Goal: Information Seeking & Learning: Find specific fact

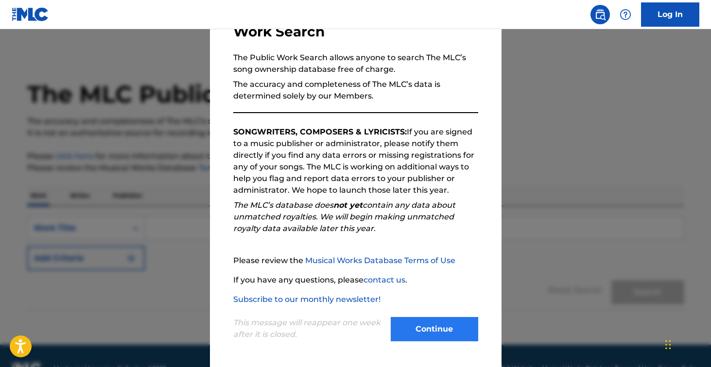
scroll to position [78, 0]
click at [408, 327] on button "Continue" at bounding box center [434, 329] width 87 height 24
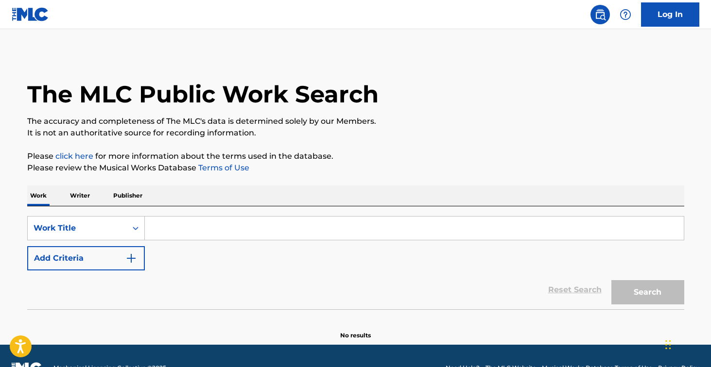
drag, startPoint x: 198, startPoint y: 228, endPoint x: 199, endPoint y: 223, distance: 5.4
click at [198, 228] on input "Search Form" at bounding box center [414, 228] width 539 height 23
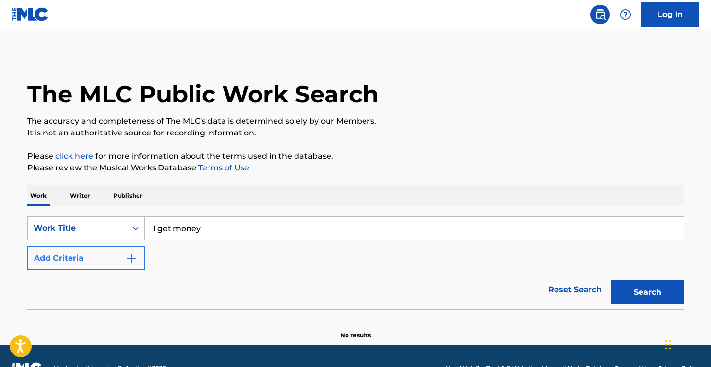
type input "I get money"
click at [100, 257] on button "Add Criteria" at bounding box center [86, 258] width 118 height 24
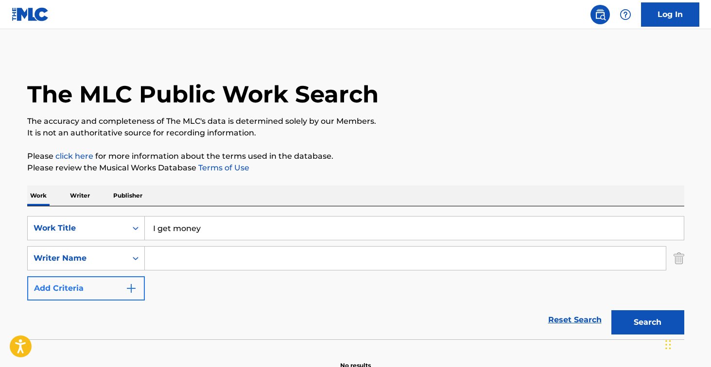
click at [204, 255] on input "Search Form" at bounding box center [405, 258] width 521 height 23
click at [647, 323] on button "Search" at bounding box center [648, 323] width 73 height 24
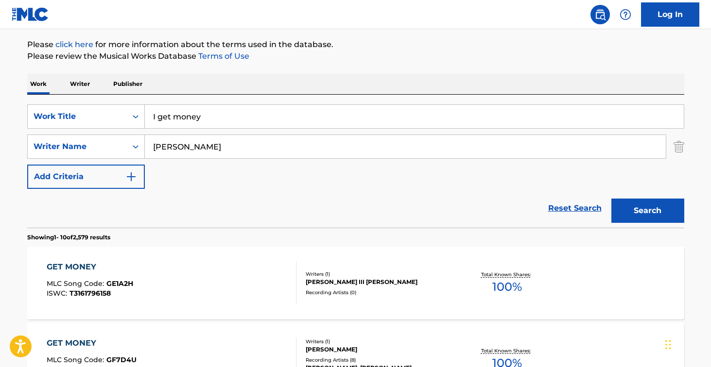
scroll to position [132, 0]
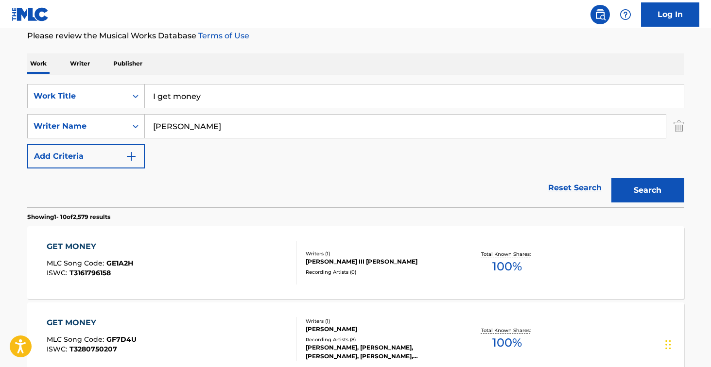
click at [199, 126] on input "[PERSON_NAME]" at bounding box center [405, 126] width 521 height 23
click at [647, 191] on button "Search" at bounding box center [648, 190] width 73 height 24
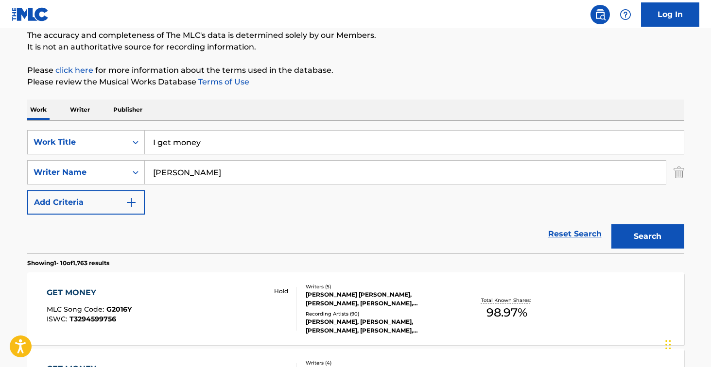
click at [647, 237] on button "Search" at bounding box center [648, 237] width 73 height 24
click at [262, 177] on input "[PERSON_NAME]" at bounding box center [405, 172] width 521 height 23
type input "[PERSON_NAME]"
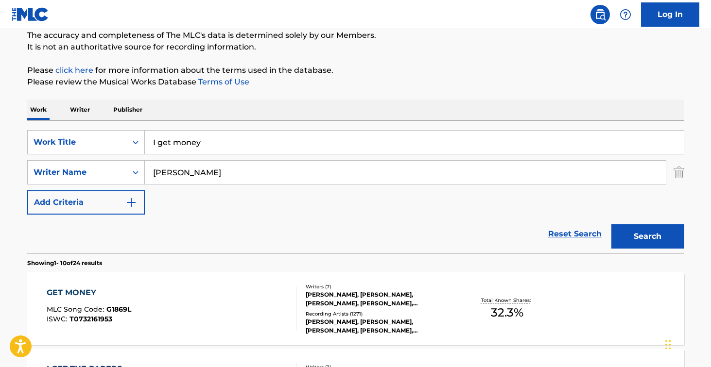
click at [647, 237] on button "Search" at bounding box center [648, 237] width 73 height 24
click at [257, 176] on input "[PERSON_NAME]" at bounding box center [405, 172] width 521 height 23
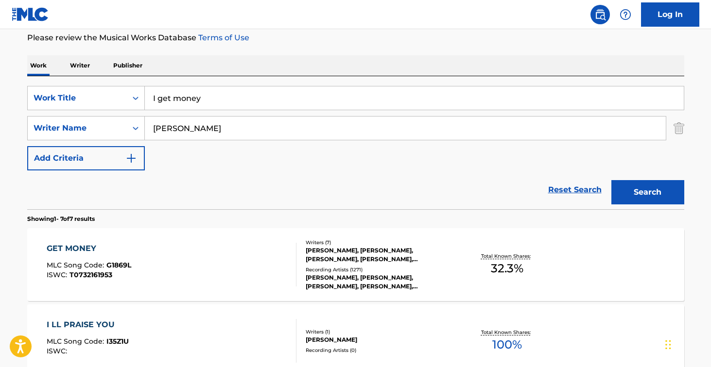
scroll to position [134, 0]
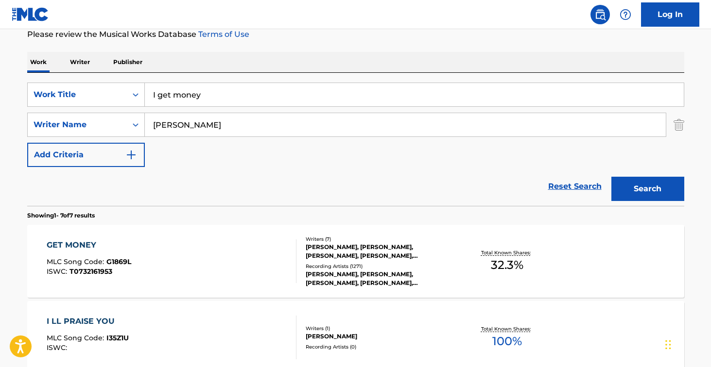
click at [288, 183] on div "Reset Search Search" at bounding box center [355, 186] width 657 height 39
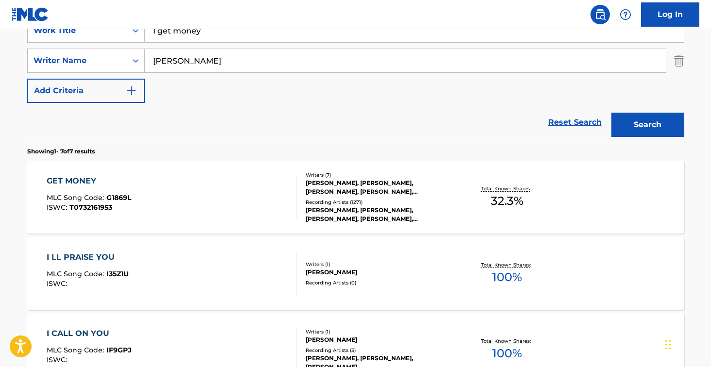
click at [225, 184] on div "GET MONEY MLC Song Code : G1869L ISWC : T0732161953" at bounding box center [172, 197] width 250 height 44
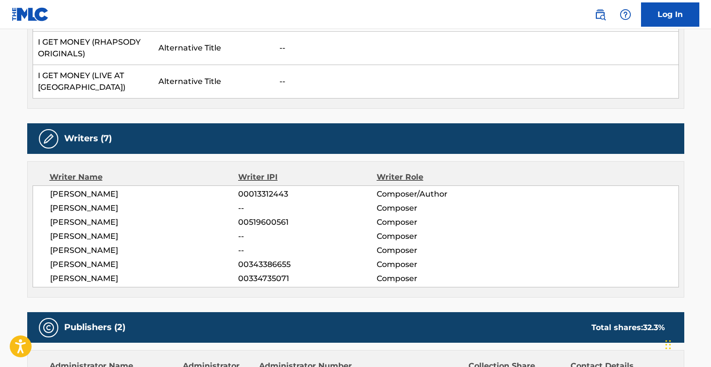
scroll to position [20, 0]
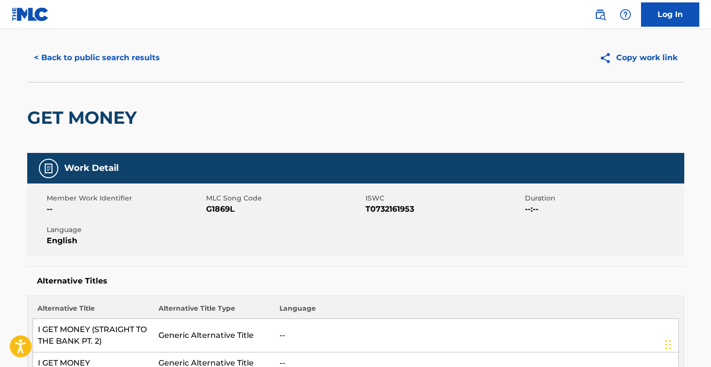
click at [221, 210] on span "G1869L" at bounding box center [284, 210] width 157 height 12
copy span "G1869L"
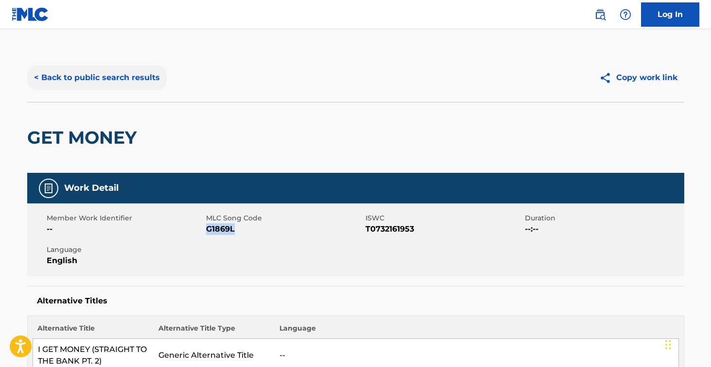
scroll to position [0, 0]
click at [114, 74] on button "< Back to public search results" at bounding box center [97, 78] width 140 height 24
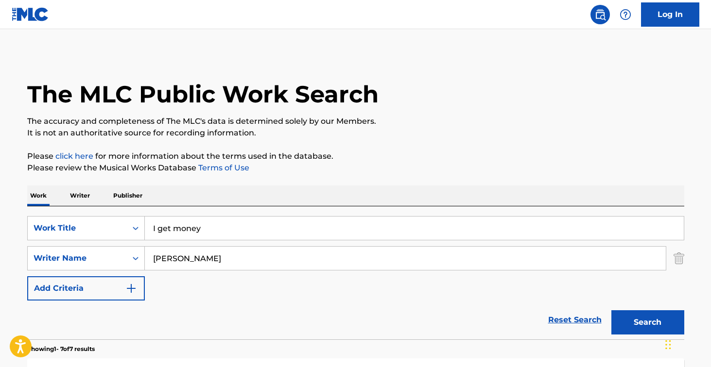
click at [87, 197] on p "Writer" at bounding box center [80, 196] width 26 height 20
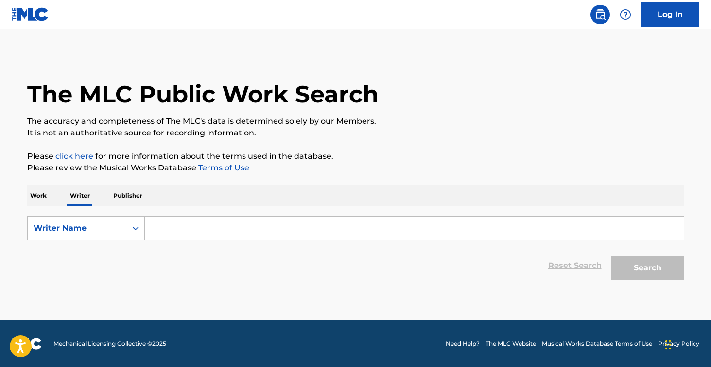
click at [151, 213] on div "SearchWithCriteriaec311d44-208a-422f-9b15-6231a060b5bc Writer Name Reset Search…" at bounding box center [355, 246] width 657 height 79
click at [164, 222] on input "Search Form" at bounding box center [414, 228] width 539 height 23
paste input "Dany Ome"
type input "Dany Ome"
click at [647, 268] on button "Search" at bounding box center [648, 268] width 73 height 24
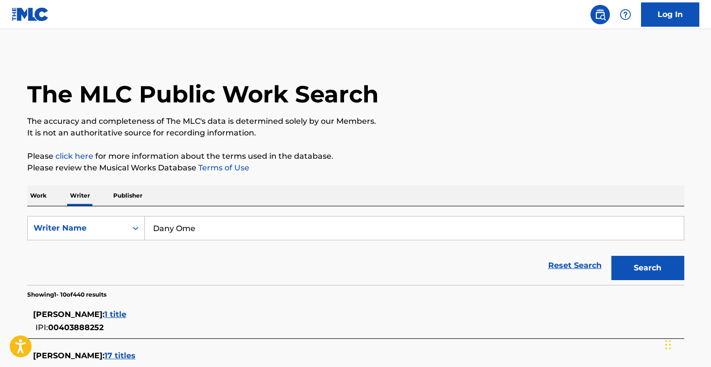
scroll to position [0, 0]
click at [194, 239] on input "Dany Ome" at bounding box center [414, 228] width 539 height 23
click at [36, 196] on p "Work" at bounding box center [38, 196] width 22 height 20
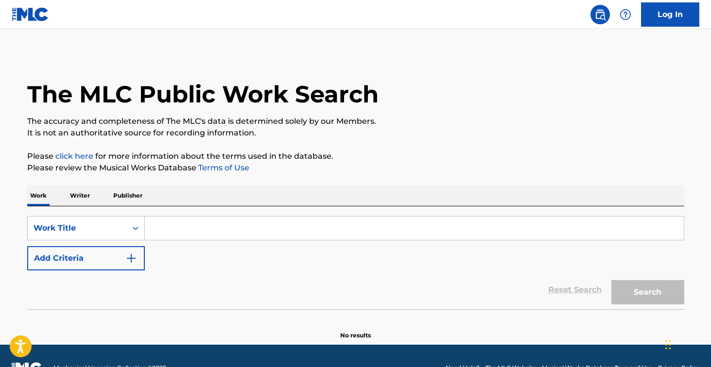
click at [173, 233] on input "Search Form" at bounding box center [414, 228] width 539 height 23
paste input "Se Esta Muriendo Un Corazon"
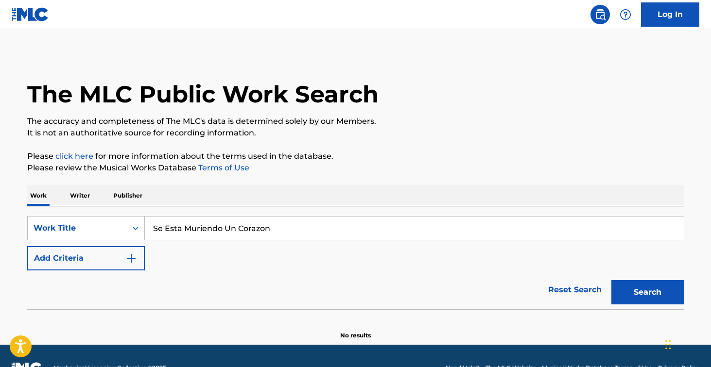
type input "Se Esta Muriendo Un Corazon"
click at [647, 293] on button "Search" at bounding box center [648, 292] width 73 height 24
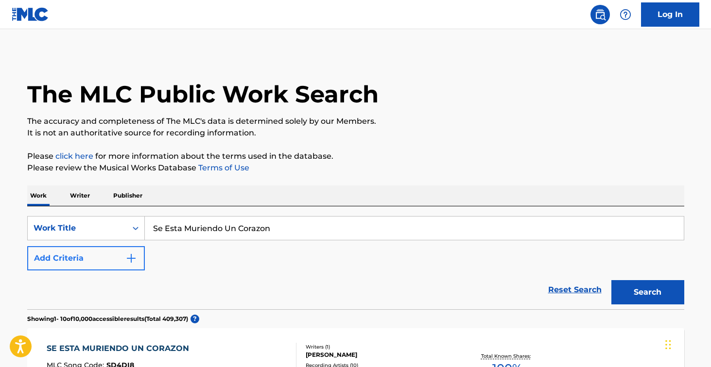
click at [140, 254] on button "Add Criteria" at bounding box center [86, 258] width 118 height 24
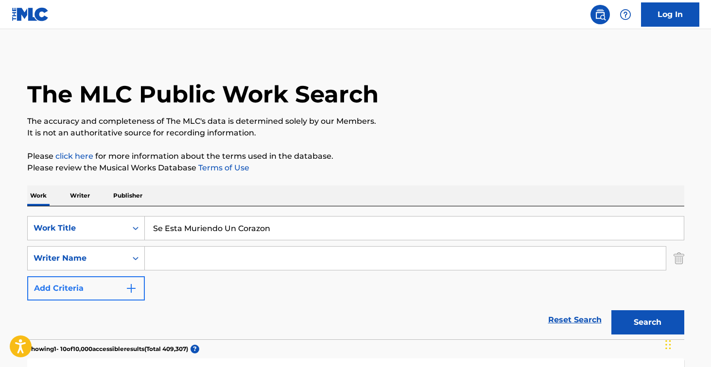
click at [193, 256] on input "Search Form" at bounding box center [405, 258] width 521 height 23
click at [647, 323] on button "Search" at bounding box center [648, 323] width 73 height 24
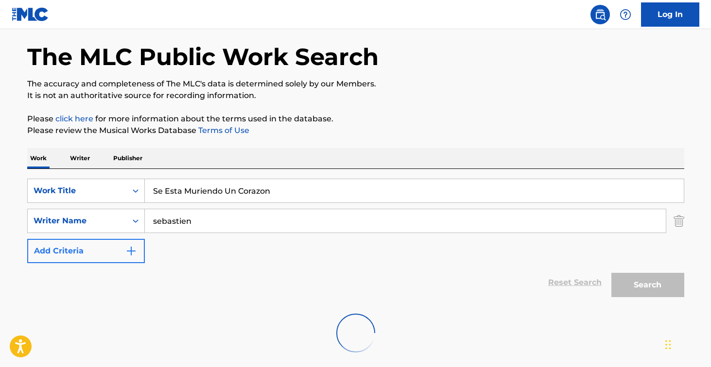
scroll to position [89, 0]
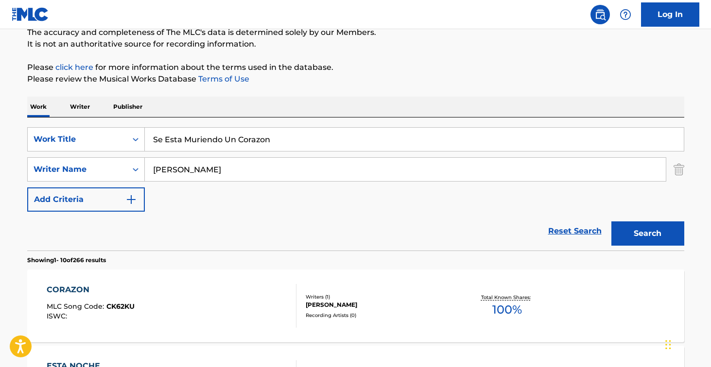
click at [647, 234] on button "Search" at bounding box center [648, 234] width 73 height 24
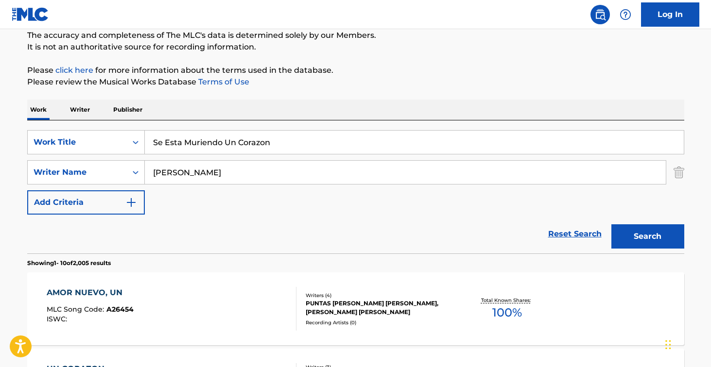
click at [210, 175] on input "[PERSON_NAME]" at bounding box center [405, 172] width 521 height 23
type input "[PERSON_NAME]"
click at [647, 237] on button "Search" at bounding box center [648, 237] width 73 height 24
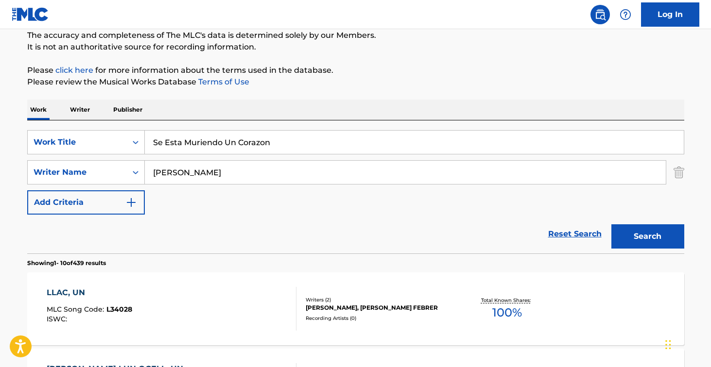
scroll to position [165, 0]
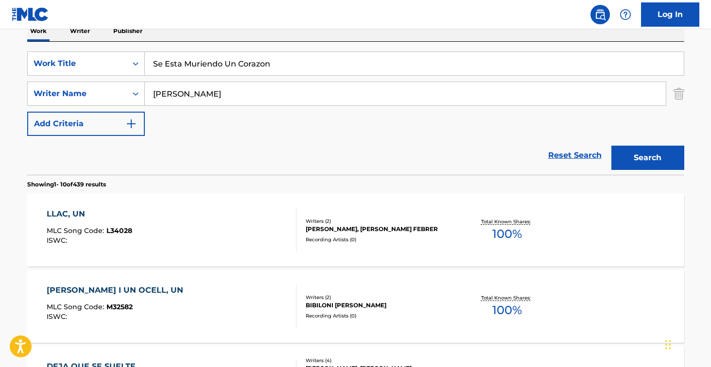
click at [201, 100] on input "[PERSON_NAME]" at bounding box center [405, 93] width 521 height 23
click at [647, 158] on button "Search" at bounding box center [648, 158] width 73 height 24
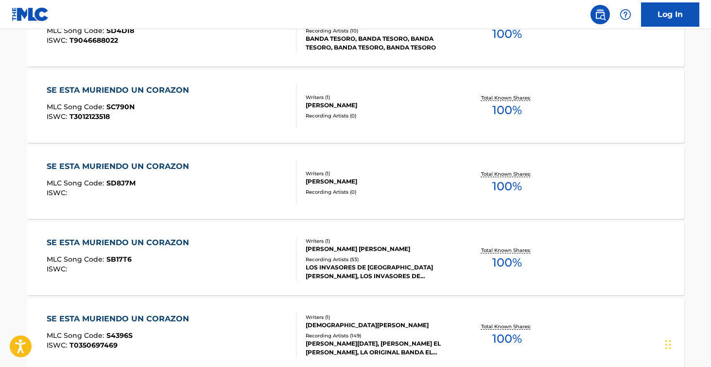
scroll to position [379, 0]
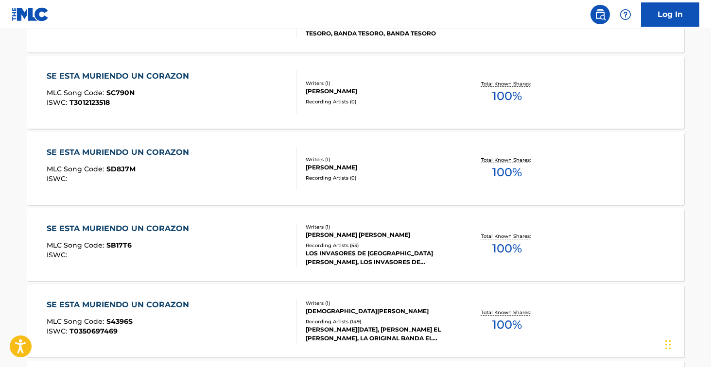
click at [257, 248] on div "SE ESTA MURIENDO UN CORAZON MLC Song Code : SB17T6 ISWC :" at bounding box center [172, 245] width 250 height 44
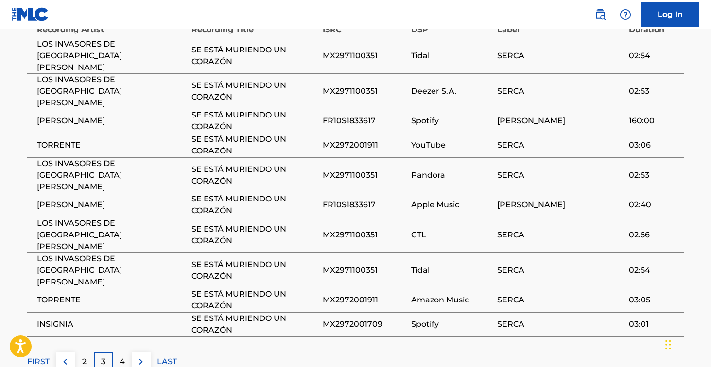
click at [98, 353] on div "3" at bounding box center [103, 362] width 19 height 19
click at [122, 356] on p "4" at bounding box center [122, 362] width 5 height 12
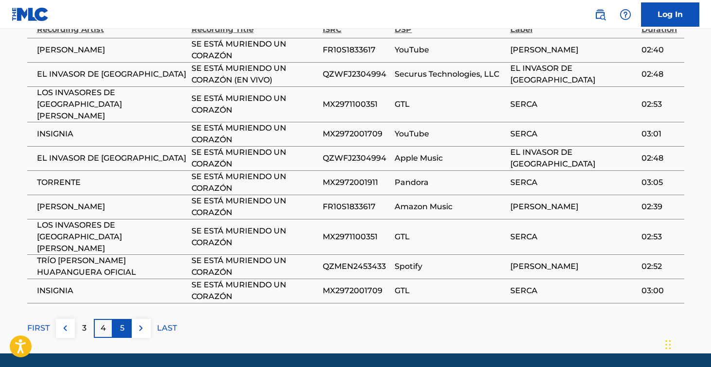
click at [122, 323] on p "5" at bounding box center [122, 329] width 4 height 12
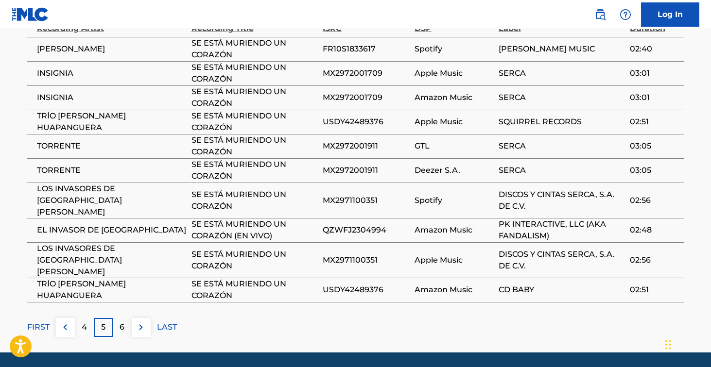
click at [122, 322] on p "6" at bounding box center [122, 328] width 5 height 12
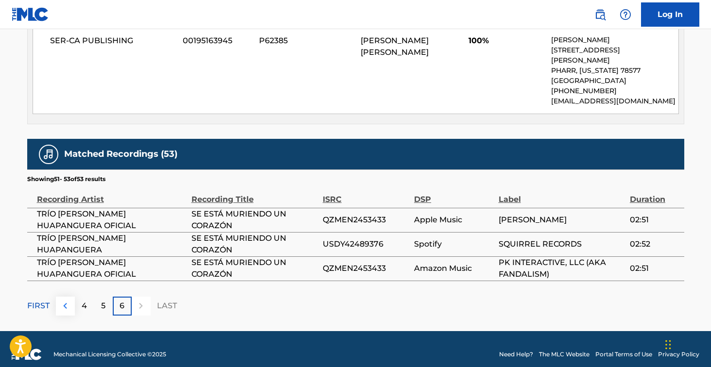
click at [67, 300] on img at bounding box center [65, 306] width 12 height 12
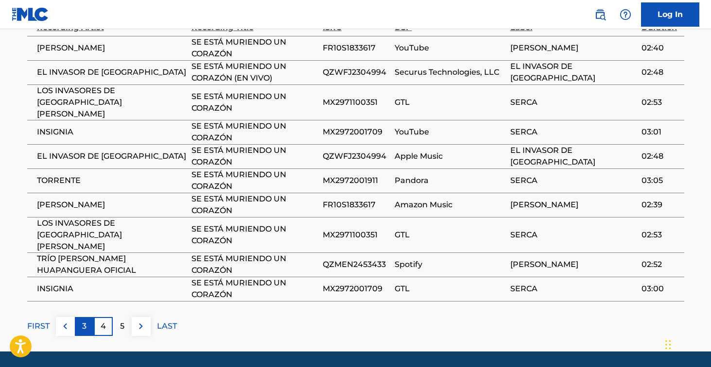
click at [86, 321] on p "3" at bounding box center [84, 327] width 4 height 12
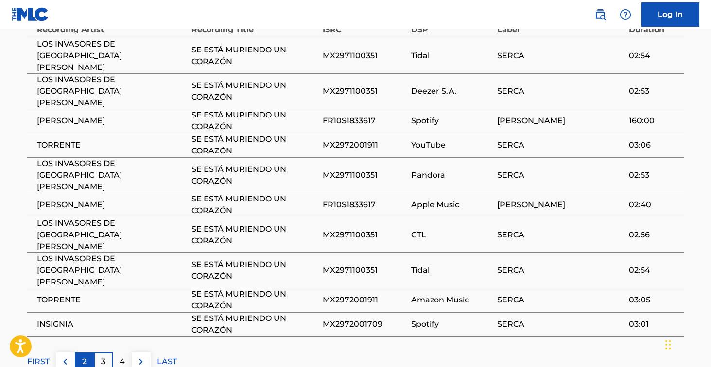
click at [83, 356] on p "2" at bounding box center [84, 362] width 4 height 12
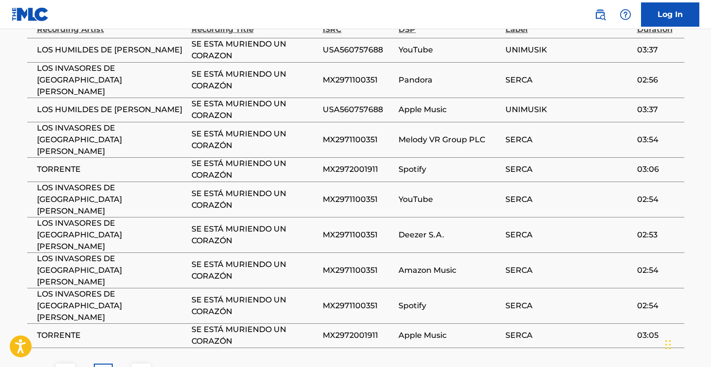
click at [41, 367] on p "FIRST" at bounding box center [38, 373] width 22 height 12
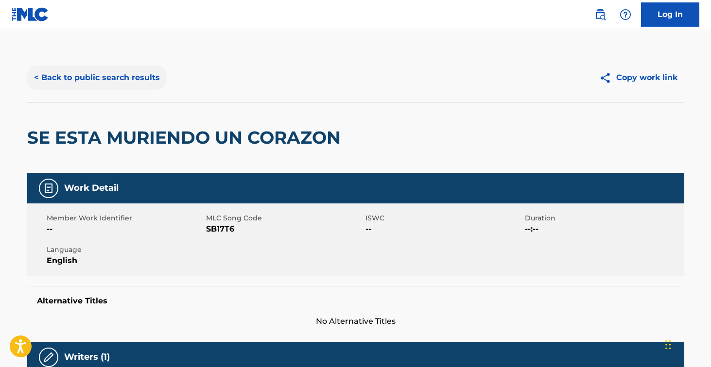
click at [127, 73] on button "< Back to public search results" at bounding box center [97, 78] width 140 height 24
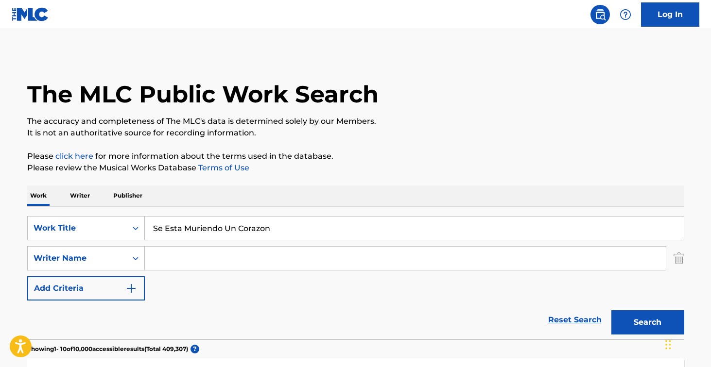
click at [84, 193] on p "Writer" at bounding box center [80, 196] width 26 height 20
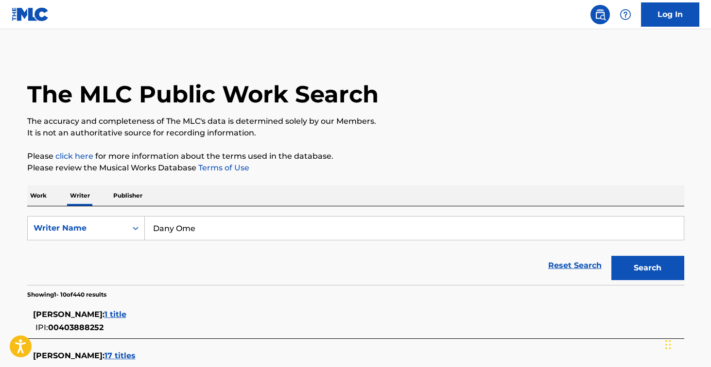
click at [246, 227] on input "Dany Ome" at bounding box center [414, 228] width 539 height 23
paste input "[PERSON_NAME]"
click at [246, 227] on input "Dany [PERSON_NAME]" at bounding box center [414, 228] width 539 height 23
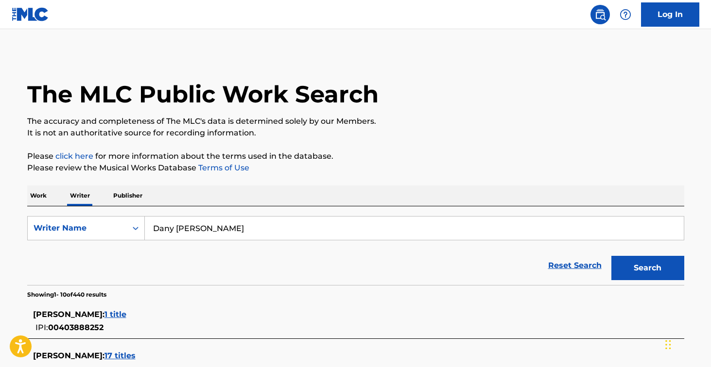
click at [246, 227] on input "Dany [PERSON_NAME]" at bounding box center [414, 228] width 539 height 23
paste input "Search Form"
click at [647, 268] on button "Search" at bounding box center [648, 268] width 73 height 24
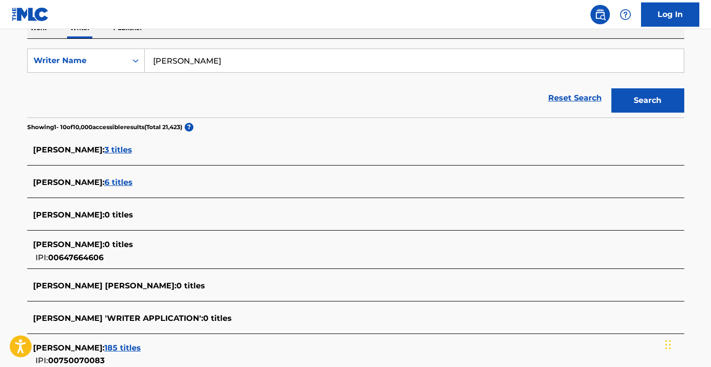
scroll to position [143, 0]
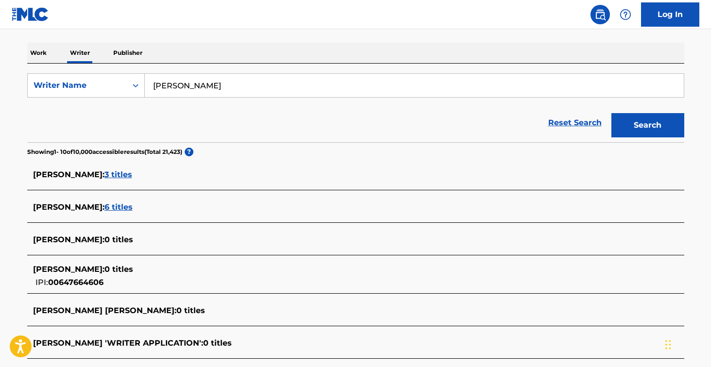
click at [195, 78] on input "[PERSON_NAME]" at bounding box center [414, 85] width 539 height 23
click at [200, 87] on input "[PERSON_NAME]" at bounding box center [414, 85] width 539 height 23
type input "[PERSON_NAME]"
click at [647, 125] on button "Search" at bounding box center [648, 125] width 73 height 24
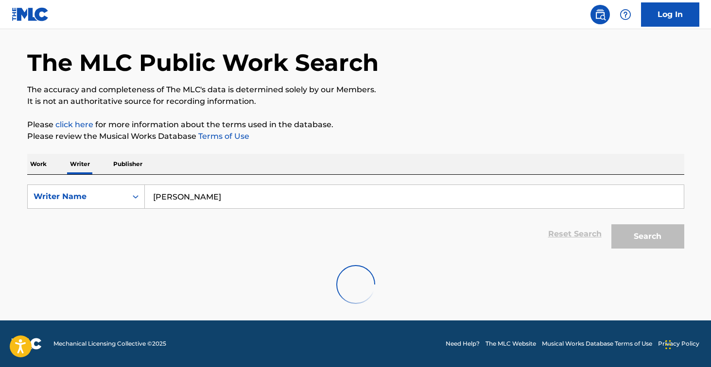
scroll to position [32, 0]
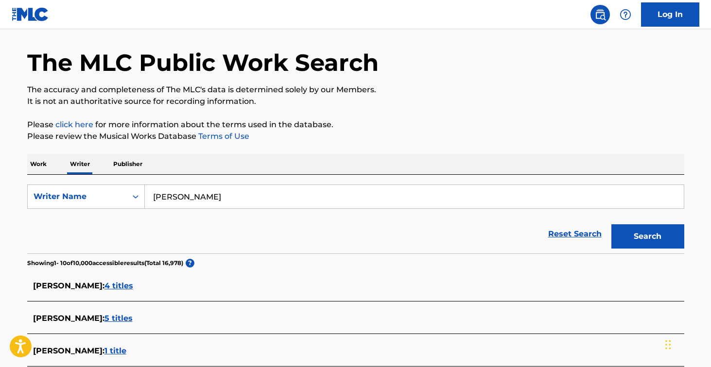
click at [222, 195] on input "[PERSON_NAME]" at bounding box center [414, 196] width 539 height 23
click at [48, 161] on p "Work" at bounding box center [38, 164] width 22 height 20
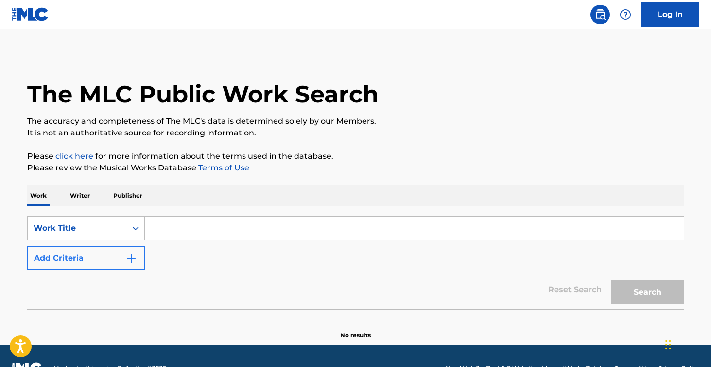
click at [108, 258] on button "Add Criteria" at bounding box center [86, 258] width 118 height 24
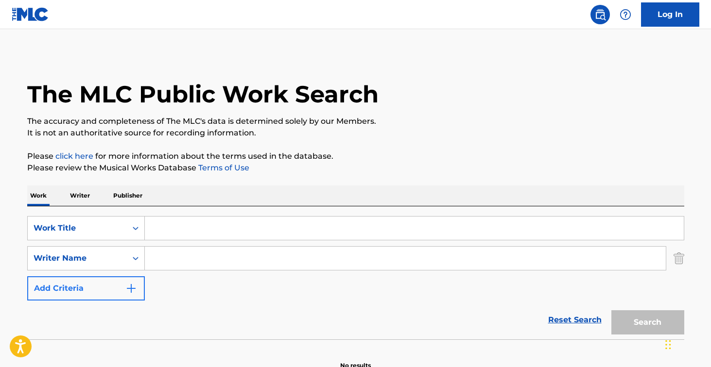
click at [200, 258] on input "Search Form" at bounding box center [405, 258] width 521 height 23
click at [253, 259] on input "[PERSON_NAME]" at bounding box center [405, 258] width 521 height 23
type input "[PERSON_NAME]"
click at [259, 231] on input "Search Form" at bounding box center [414, 228] width 539 height 23
paste input "Feelings"
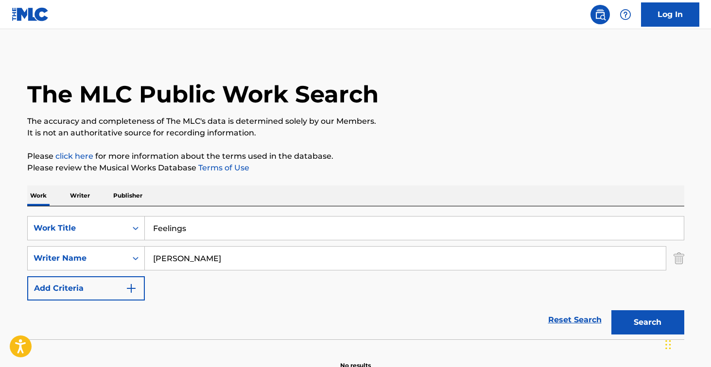
type input "Feelings"
click at [647, 323] on button "Search" at bounding box center [648, 323] width 73 height 24
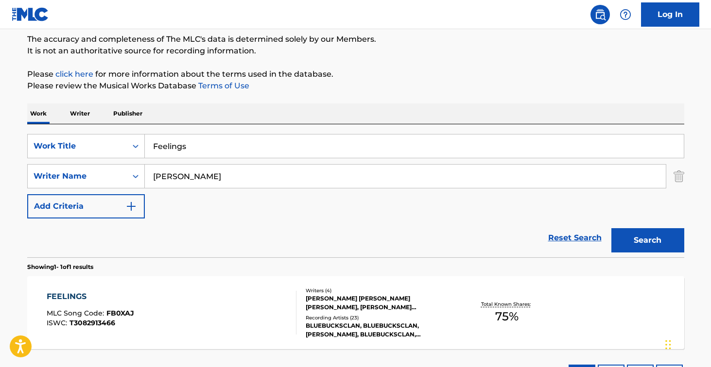
scroll to position [144, 0]
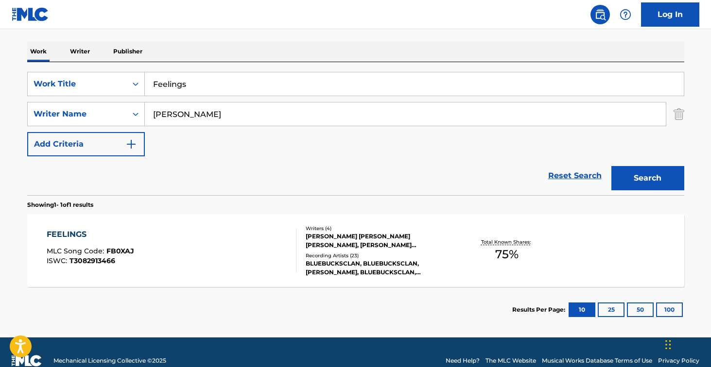
click at [228, 261] on div "FEELINGS MLC Song Code : FB0XAJ ISWC : T3082913466" at bounding box center [172, 251] width 250 height 44
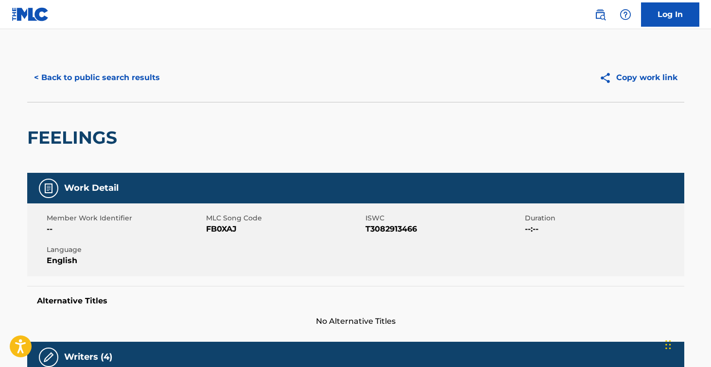
click at [226, 225] on span "FB0XAJ" at bounding box center [284, 230] width 157 height 12
copy span "FB0XAJ"
click at [157, 92] on div "< Back to public search results Copy work link" at bounding box center [355, 77] width 657 height 49
click at [155, 83] on button "< Back to public search results" at bounding box center [97, 78] width 140 height 24
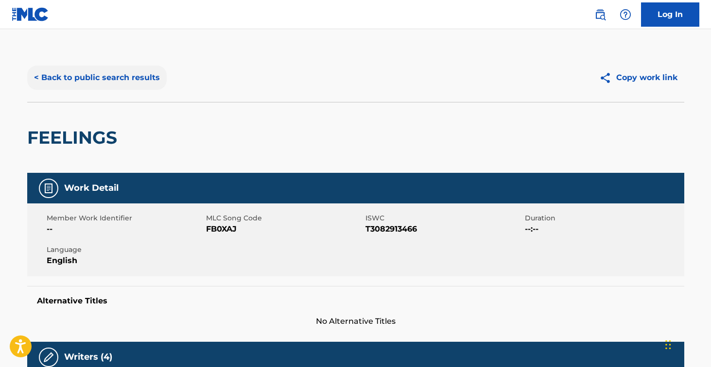
scroll to position [106, 0]
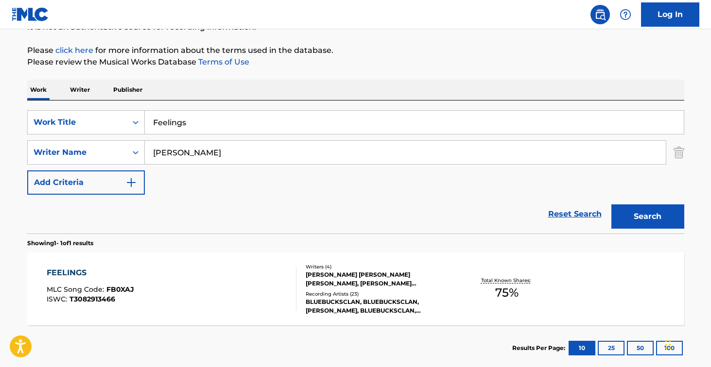
click at [252, 131] on input "Feelings" at bounding box center [414, 122] width 539 height 23
paste input "ayo"
click at [647, 217] on button "Search" at bounding box center [648, 217] width 73 height 24
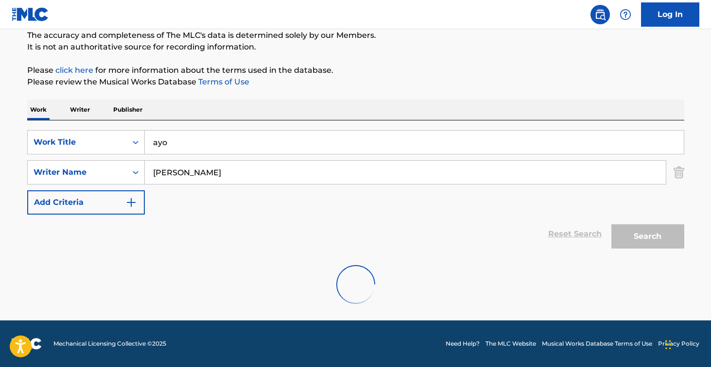
scroll to position [54, 0]
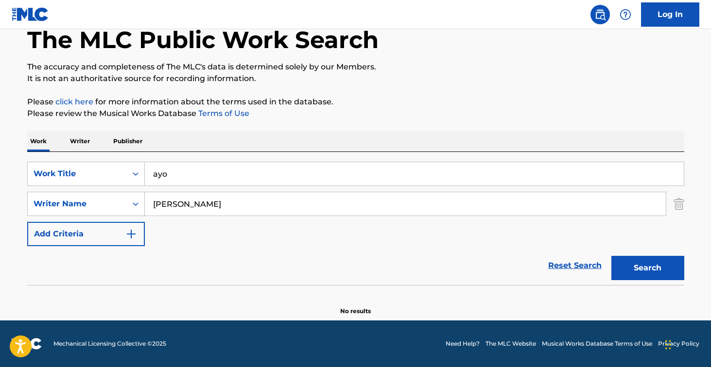
click at [245, 176] on input "ayo" at bounding box center [414, 173] width 539 height 23
paste input "issue"
click at [647, 268] on button "Search" at bounding box center [648, 268] width 73 height 24
click at [261, 165] on input "issue" at bounding box center [414, 173] width 539 height 23
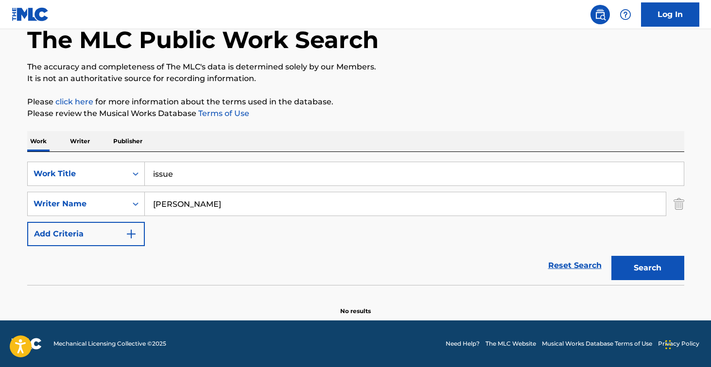
click at [261, 165] on input "issue" at bounding box center [414, 173] width 539 height 23
paste input "pop"
click at [647, 268] on button "Search" at bounding box center [648, 268] width 73 height 24
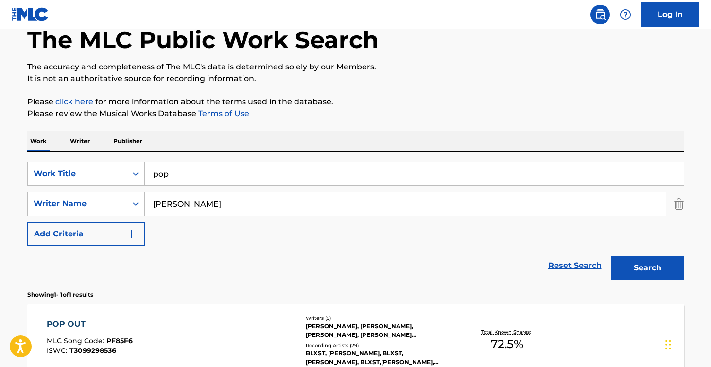
scroll to position [161, 0]
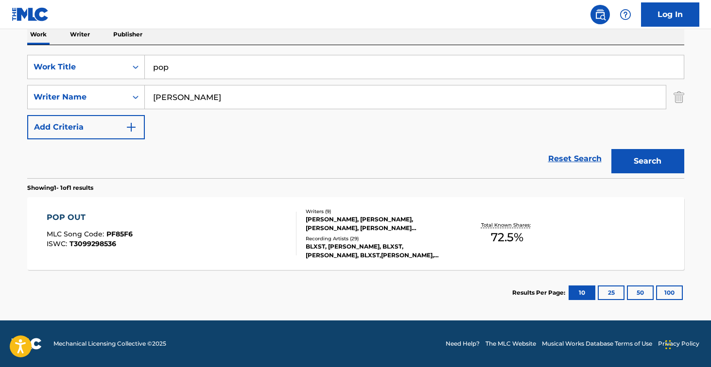
click at [248, 65] on input "pop" at bounding box center [414, 66] width 539 height 23
paste input "[PERSON_NAME] (feat. Blxst)"
type input "[PERSON_NAME] (feat. Blxst)"
click at [647, 161] on button "Search" at bounding box center [648, 161] width 73 height 24
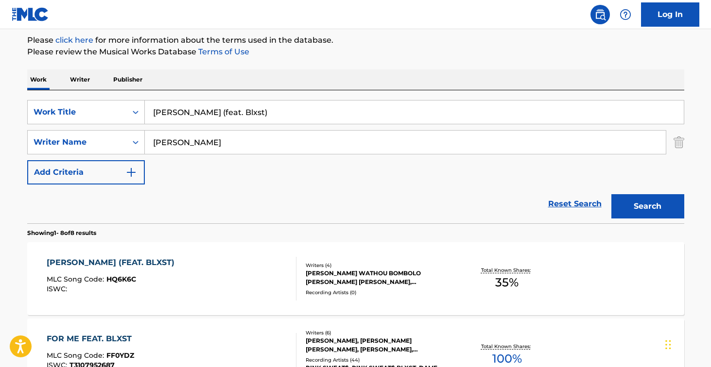
scroll to position [190, 0]
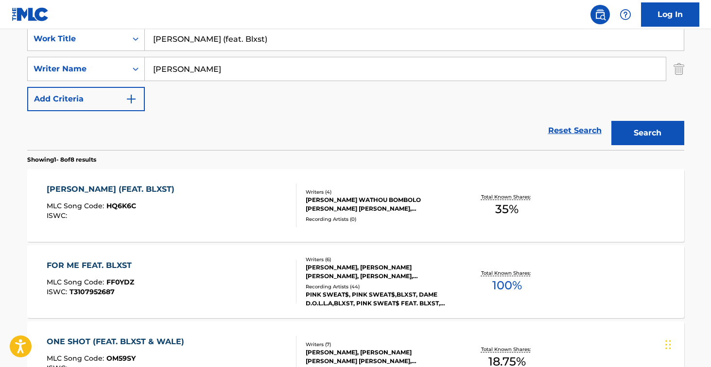
click at [237, 206] on div "[PERSON_NAME] (FEAT. BLXST) MLC Song Code : HQ6K6C ISWC :" at bounding box center [172, 206] width 250 height 44
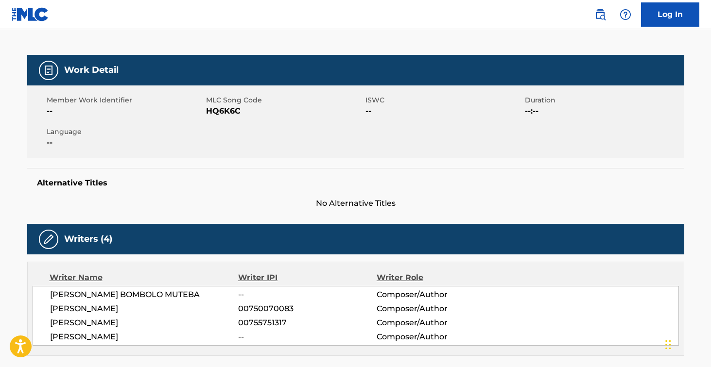
scroll to position [115, 0]
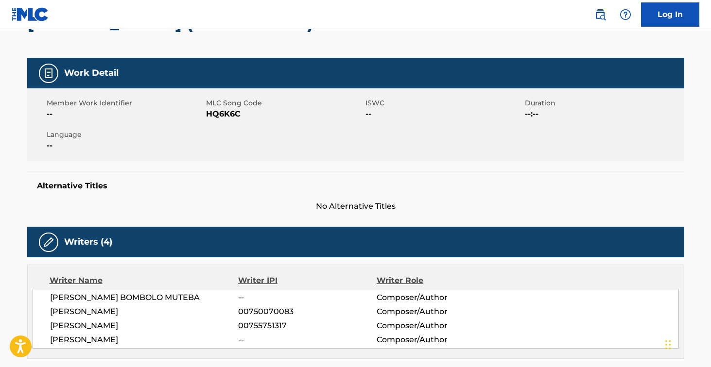
click at [228, 111] on span "HQ6K6C" at bounding box center [284, 114] width 157 height 12
copy span "HQ6K6C"
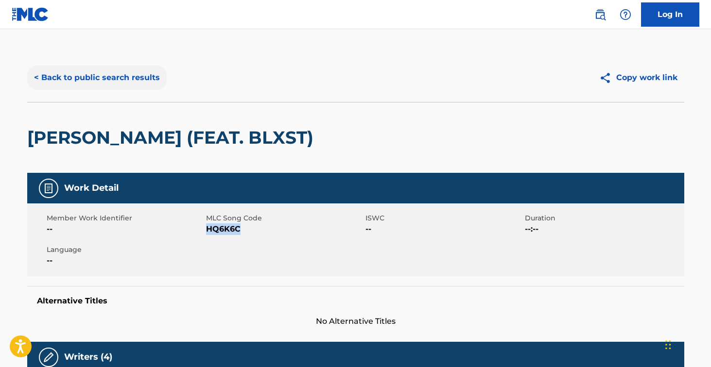
scroll to position [-1, 0]
click at [114, 71] on button "< Back to public search results" at bounding box center [97, 78] width 140 height 24
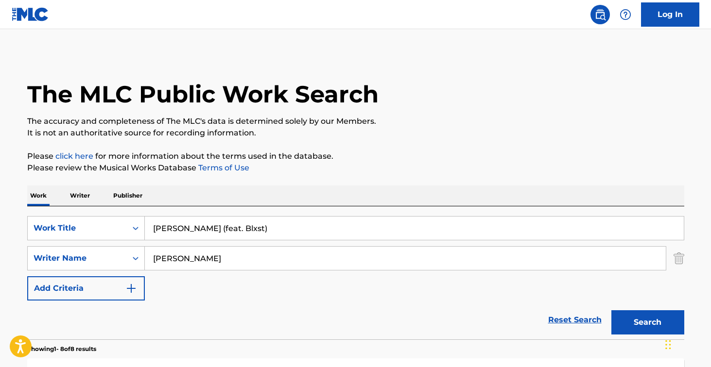
click at [278, 25] on nav "Log In" at bounding box center [355, 14] width 711 height 29
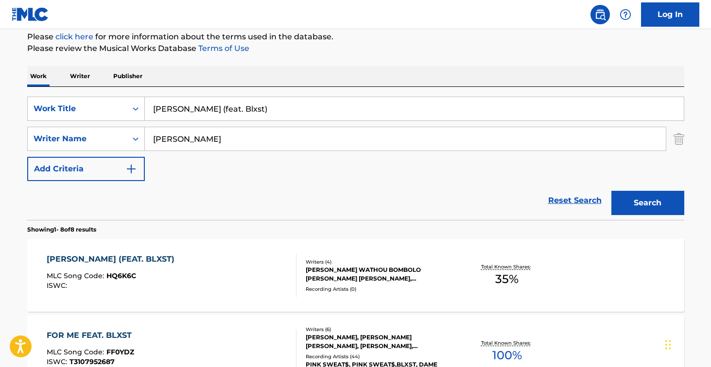
scroll to position [107, 0]
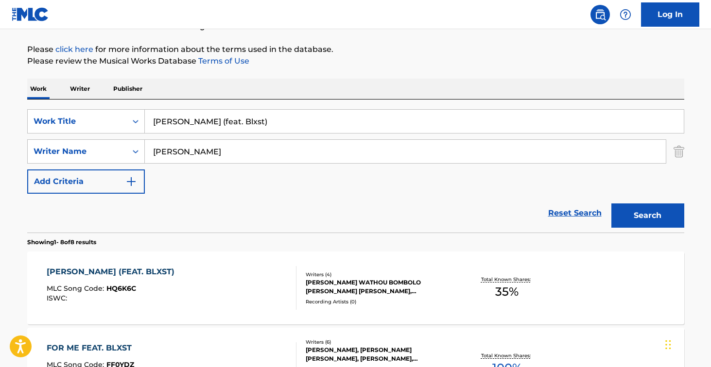
click at [245, 123] on input "[PERSON_NAME] (feat. Blxst)" at bounding box center [414, 121] width 539 height 23
paste input "Make Room"
type input "Make Room"
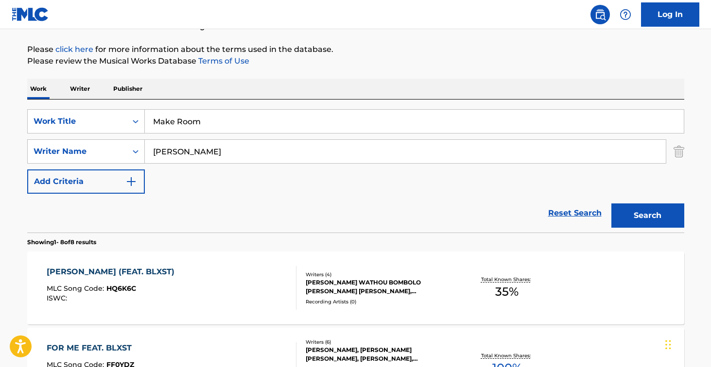
click at [647, 216] on button "Search" at bounding box center [648, 216] width 73 height 24
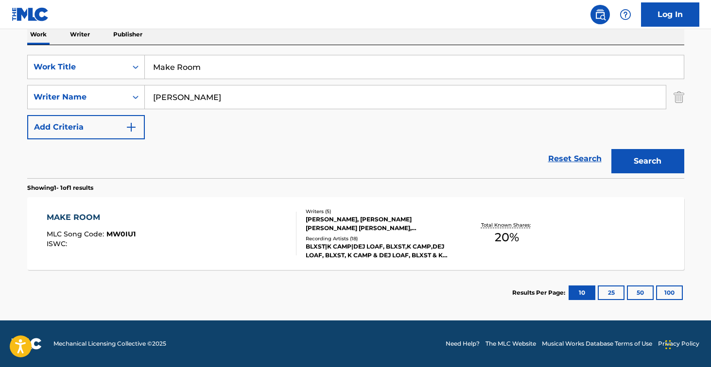
scroll to position [161, 0]
click at [228, 235] on div "MAKE ROOM MLC Song Code : MW0IU1 ISWC :" at bounding box center [172, 234] width 250 height 44
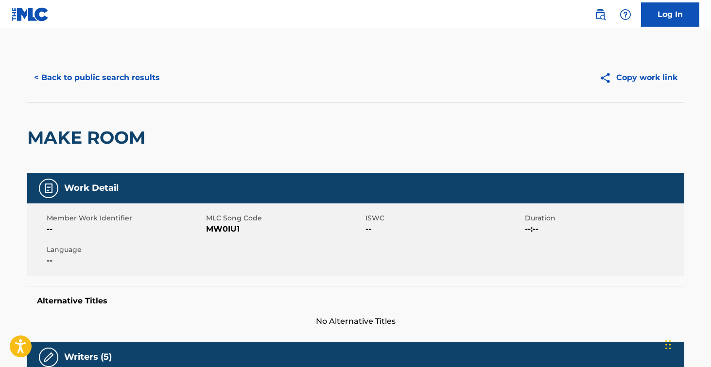
click at [229, 225] on span "MW0IU1" at bounding box center [284, 230] width 157 height 12
copy span "MW0IU1"
click at [140, 86] on button "< Back to public search results" at bounding box center [97, 78] width 140 height 24
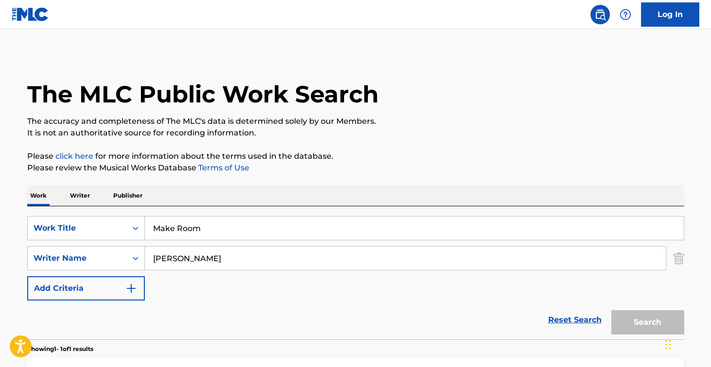
scroll to position [106, 0]
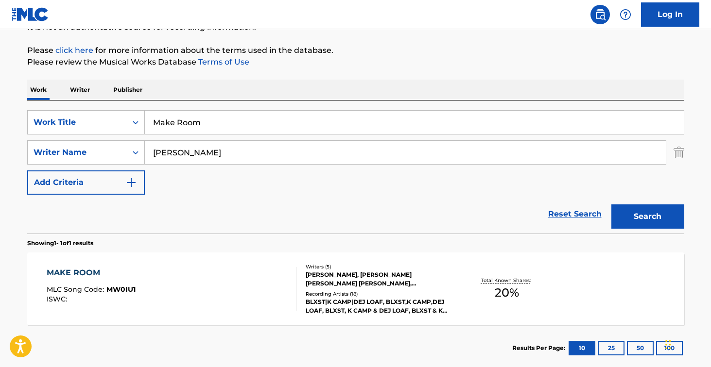
click at [205, 156] on input "[PERSON_NAME]" at bounding box center [405, 152] width 521 height 23
type input "[PERSON_NAME]"
click at [255, 126] on input "Make Room" at bounding box center [414, 122] width 539 height 23
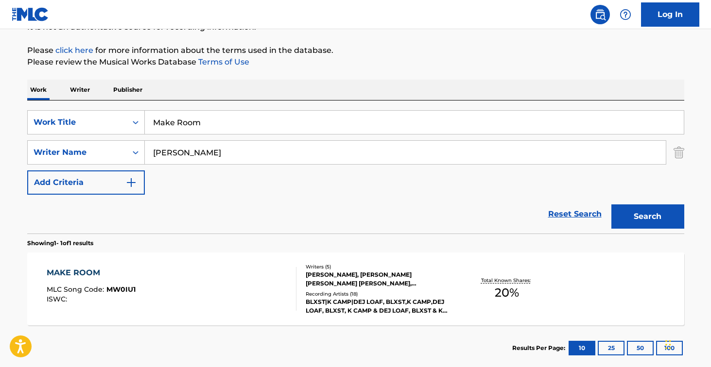
click at [255, 126] on input "Make Room" at bounding box center [414, 122] width 539 height 23
type input "good days"
click at [647, 217] on button "Search" at bounding box center [648, 217] width 73 height 24
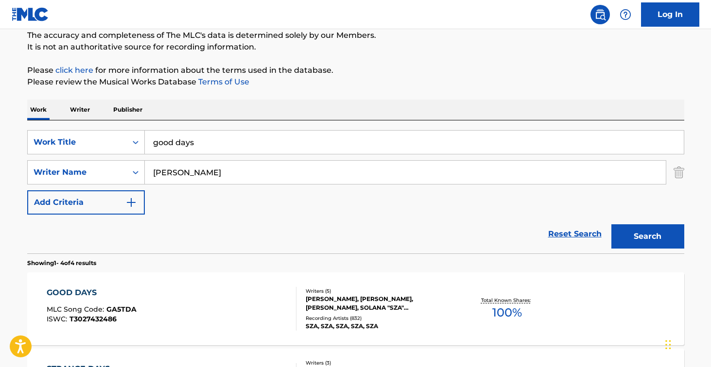
scroll to position [126, 0]
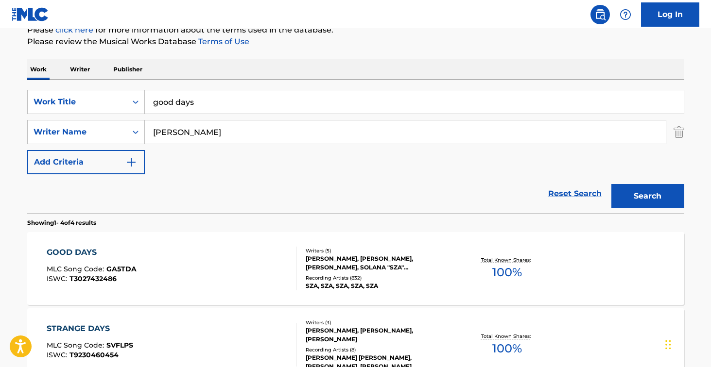
click at [237, 248] on div "GOOD DAYS MLC Song Code : GA5TDA ISWC : T3027432486" at bounding box center [172, 269] width 250 height 44
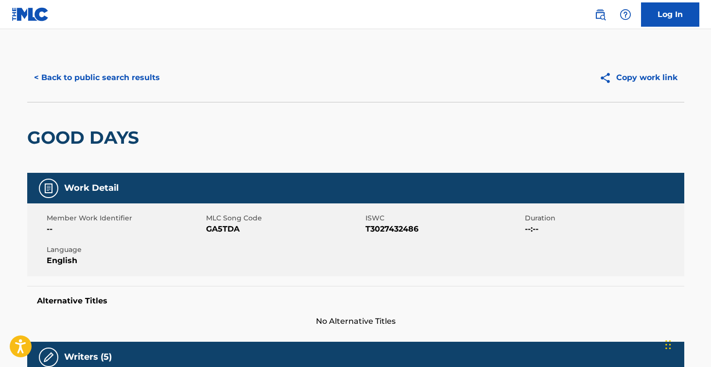
click at [221, 231] on span "GA5TDA" at bounding box center [284, 230] width 157 height 12
copy span "GA5TDA"
click at [142, 68] on button "< Back to public search results" at bounding box center [97, 78] width 140 height 24
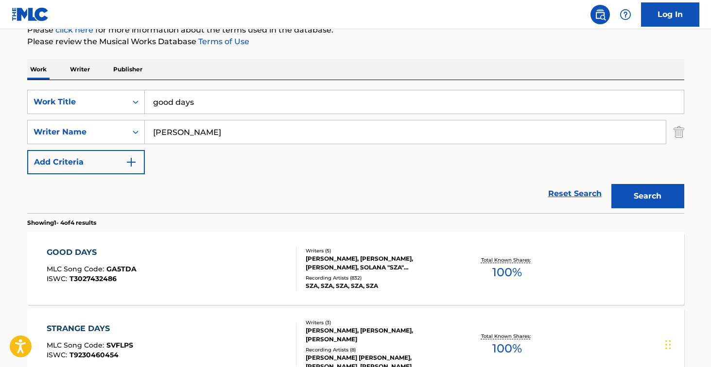
click at [219, 137] on input "[PERSON_NAME]" at bounding box center [405, 132] width 521 height 23
click at [219, 141] on input "[PERSON_NAME]" at bounding box center [405, 132] width 521 height 23
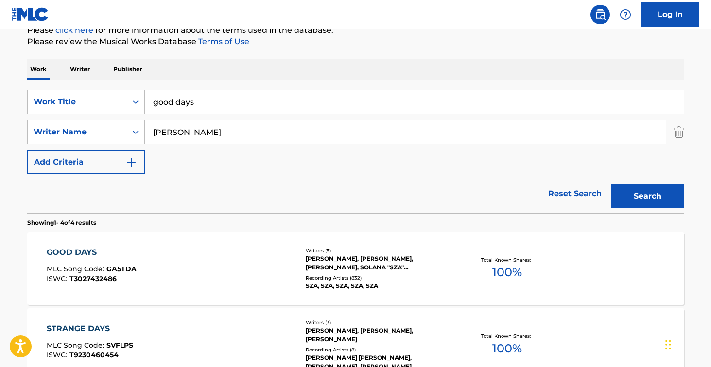
type input "j"
click at [647, 196] on button "Search" at bounding box center [648, 196] width 73 height 24
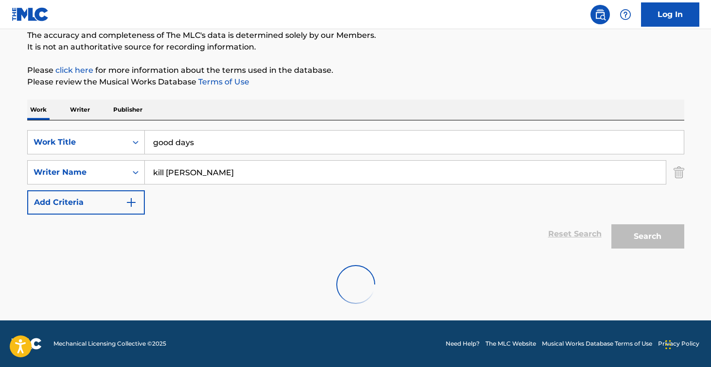
scroll to position [54, 0]
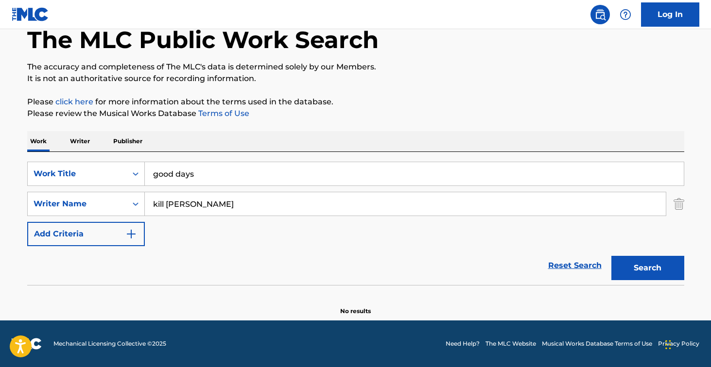
click at [208, 204] on input "kill [PERSON_NAME]" at bounding box center [405, 203] width 521 height 23
type input "[PERSON_NAME]"
click at [233, 171] on input "good days" at bounding box center [414, 173] width 539 height 23
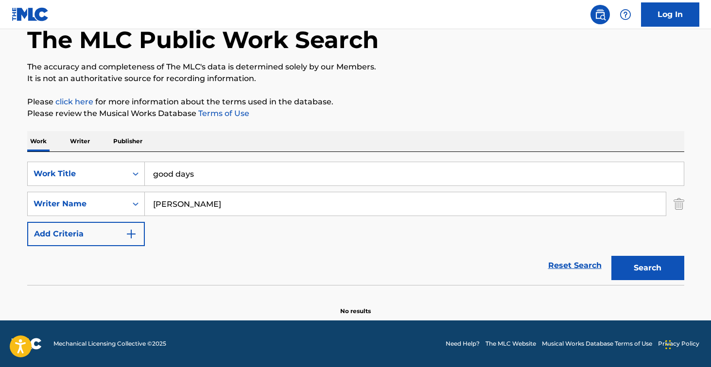
click at [233, 171] on input "good days" at bounding box center [414, 173] width 539 height 23
type input "kill [PERSON_NAME]"
click at [647, 268] on button "Search" at bounding box center [648, 268] width 73 height 24
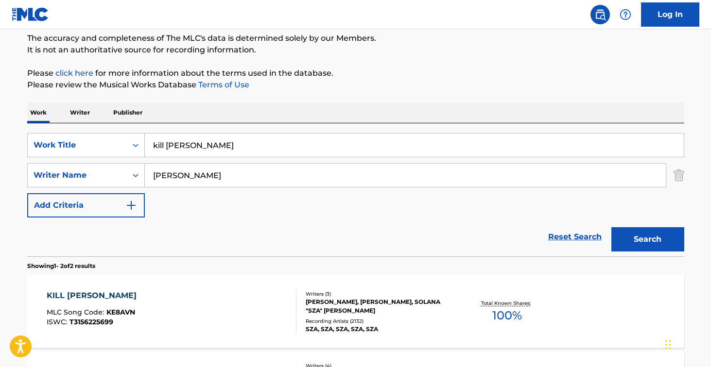
scroll to position [102, 0]
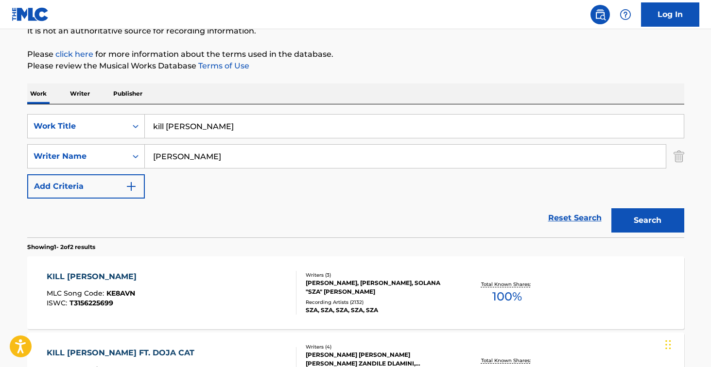
click at [194, 304] on div "KILL BILL MLC Song Code : KE8AVN ISWC : T3156225699" at bounding box center [172, 293] width 250 height 44
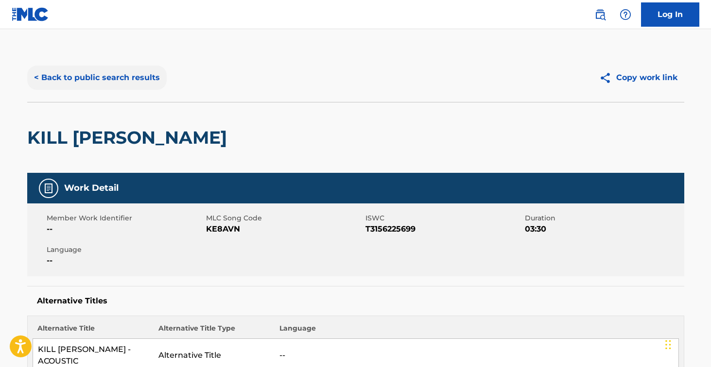
click at [139, 77] on button "< Back to public search results" at bounding box center [97, 78] width 140 height 24
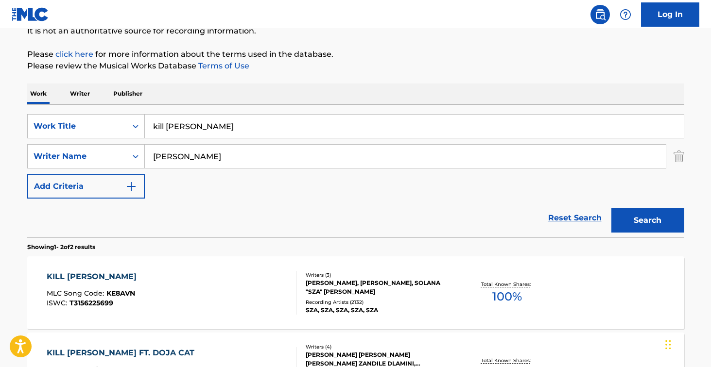
scroll to position [186, 0]
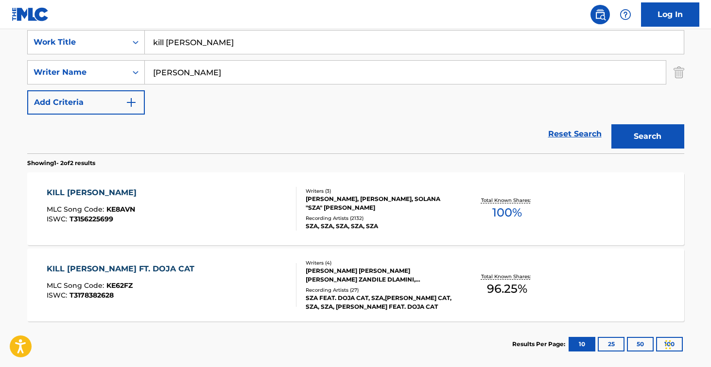
click at [218, 218] on div "KILL BILL MLC Song Code : KE8AVN ISWC : T3156225699" at bounding box center [172, 209] width 250 height 44
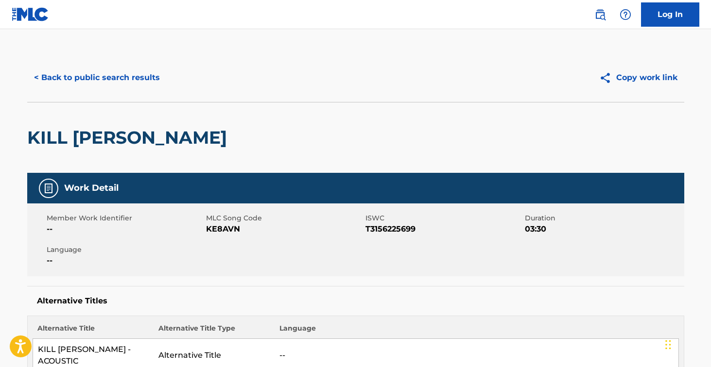
click at [221, 228] on span "KE8AVN" at bounding box center [284, 230] width 157 height 12
copy span "KE8AVN"
click at [148, 79] on button "< Back to public search results" at bounding box center [97, 78] width 140 height 24
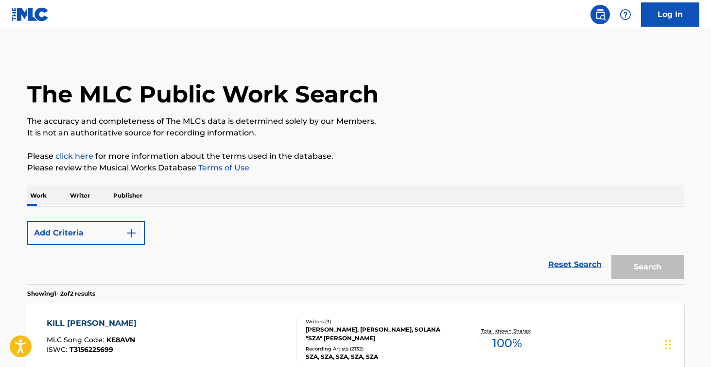
scroll to position [182, 0]
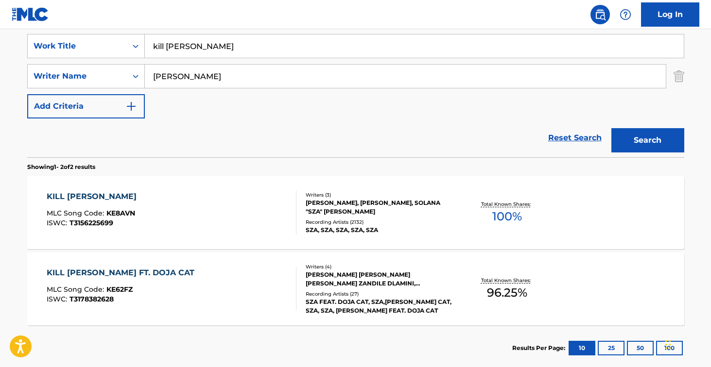
click at [216, 51] on input "kill [PERSON_NAME]" at bounding box center [414, 46] width 539 height 23
type input "kiss me more"
click at [647, 140] on button "Search" at bounding box center [648, 140] width 73 height 24
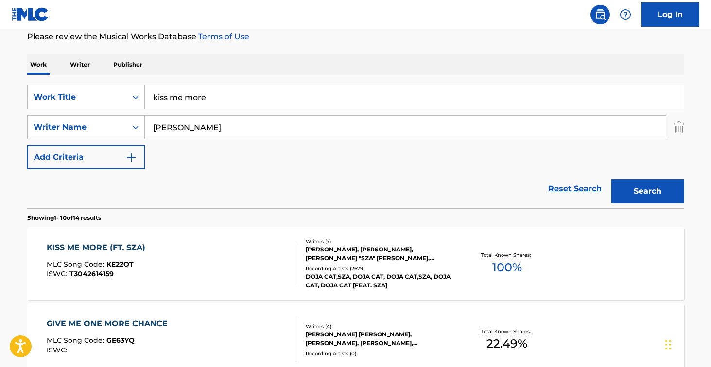
scroll to position [178, 0]
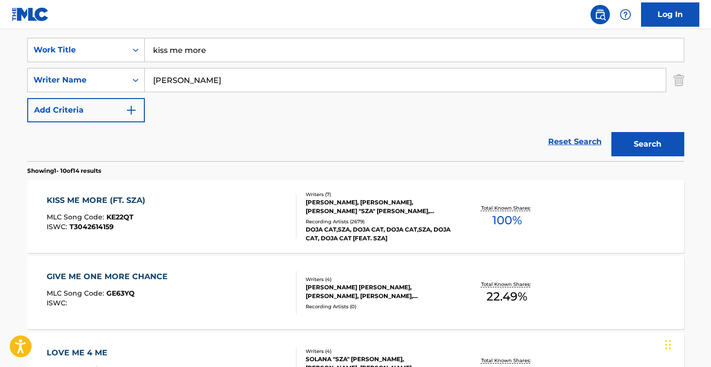
click at [216, 215] on div "KISS ME MORE (FT. SZA) MLC Song Code : KE22QT ISWC : T3042614159" at bounding box center [172, 217] width 250 height 44
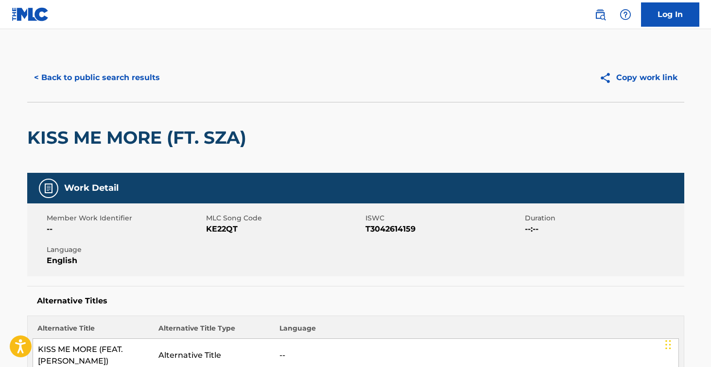
click at [222, 231] on span "KE22QT" at bounding box center [284, 230] width 157 height 12
copy span "KE22QT"
click at [145, 71] on button "< Back to public search results" at bounding box center [97, 78] width 140 height 24
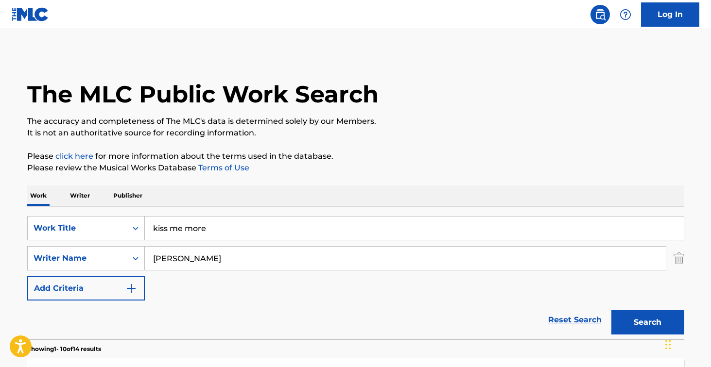
scroll to position [178, 0]
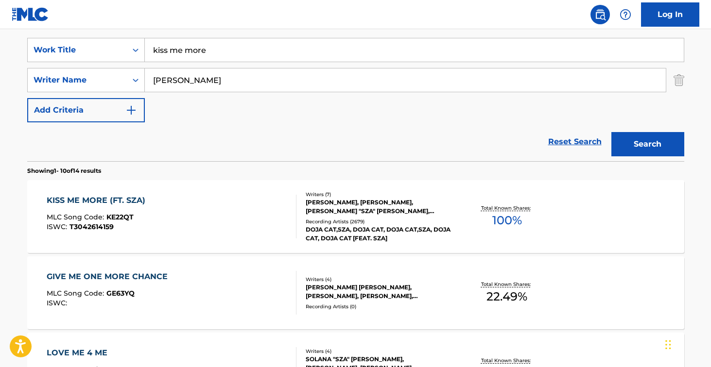
click at [201, 42] on input "kiss me more" at bounding box center [414, 49] width 539 height 23
type input "nobody gets me"
click at [647, 144] on button "Search" at bounding box center [648, 144] width 73 height 24
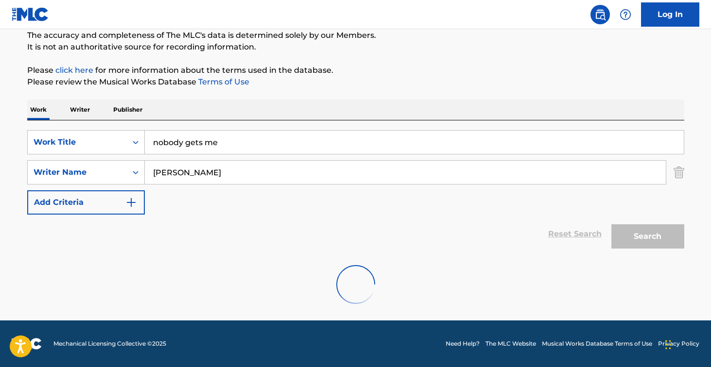
scroll to position [86, 0]
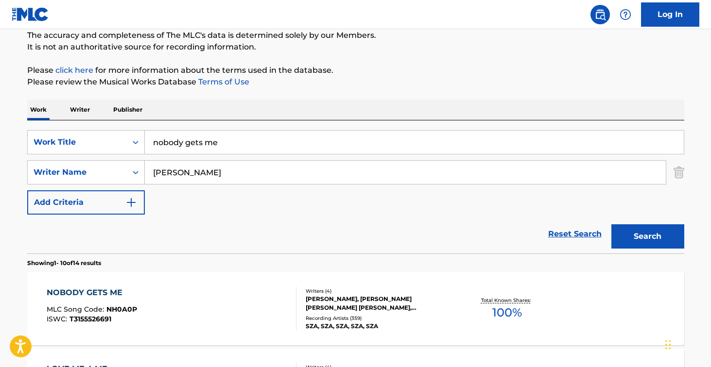
click at [203, 282] on div "NOBODY GETS ME MLC Song Code : NH0A0P ISWC : T3155526691 Writers ( 4 ) [PERSON_…" at bounding box center [355, 309] width 657 height 73
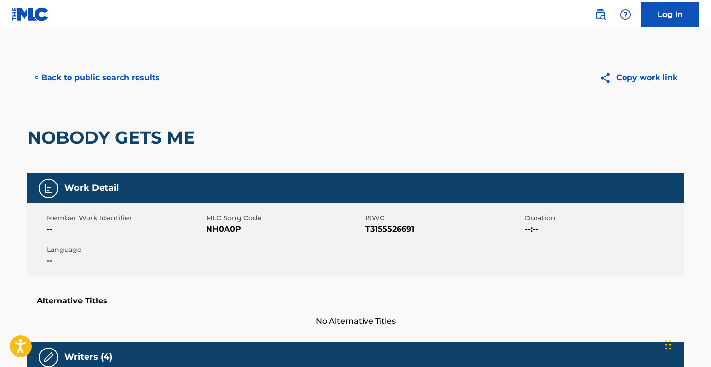
click at [225, 231] on span "NH0A0P" at bounding box center [284, 230] width 157 height 12
copy span "NH0A0P"
click at [133, 82] on button "< Back to public search results" at bounding box center [97, 78] width 140 height 24
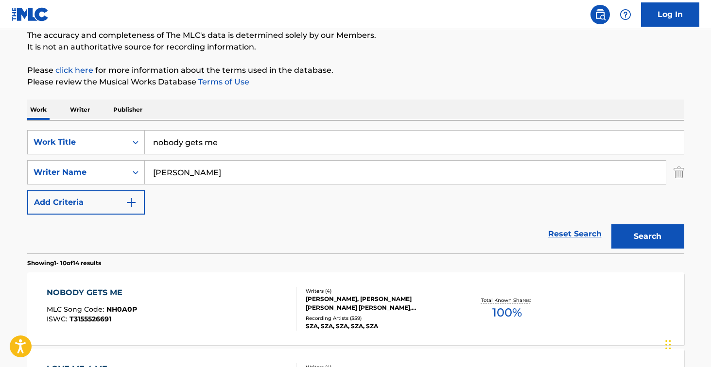
click at [196, 147] on input "nobody gets me" at bounding box center [414, 142] width 539 height 23
type input "saturn"
click at [647, 237] on button "Search" at bounding box center [648, 237] width 73 height 24
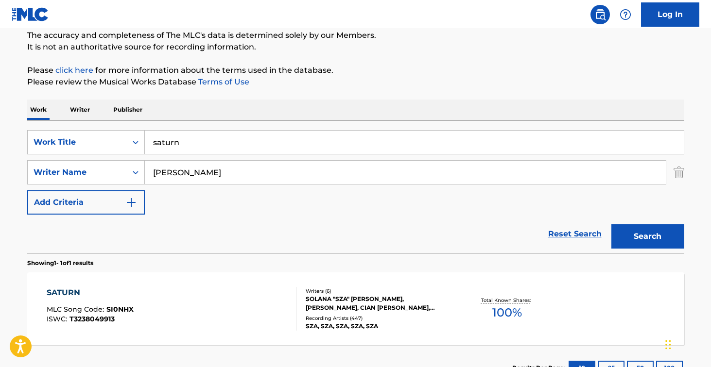
click at [242, 290] on div "SATURN MLC Song Code : SI0NHX ISWC : T3238049913" at bounding box center [172, 309] width 250 height 44
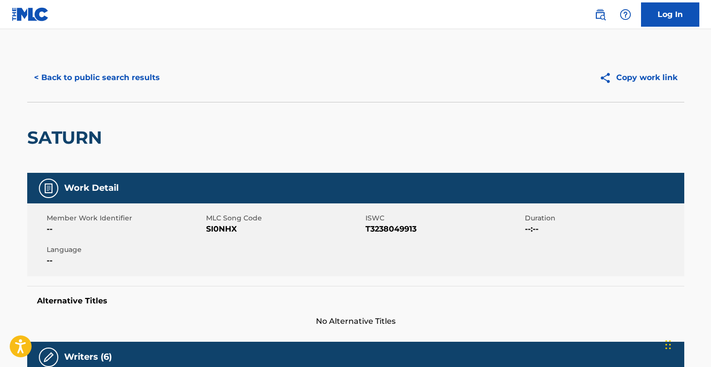
click at [226, 229] on span "SI0NHX" at bounding box center [284, 230] width 157 height 12
copy span "SI0NHX"
click at [114, 65] on div "< Back to public search results Copy work link" at bounding box center [355, 77] width 657 height 49
click at [114, 75] on button "< Back to public search results" at bounding box center [97, 78] width 140 height 24
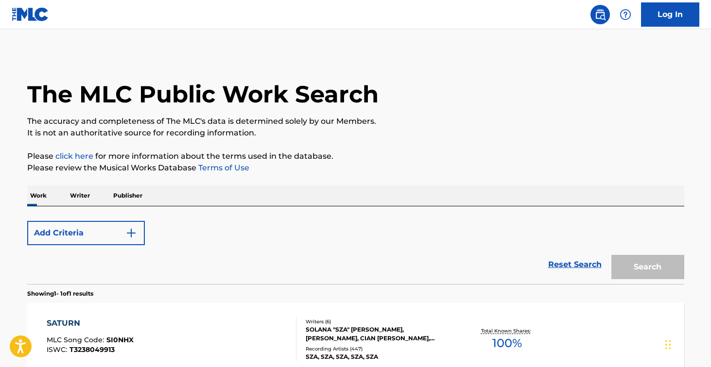
scroll to position [86, 0]
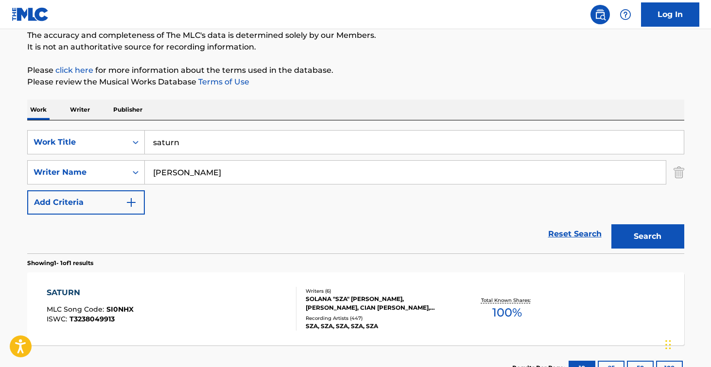
click at [193, 154] on div "saturn" at bounding box center [415, 142] width 540 height 24
click at [193, 144] on input "saturn" at bounding box center [414, 142] width 539 height 23
type input "this is my face"
click at [196, 169] on input "[PERSON_NAME]" at bounding box center [405, 172] width 521 height 23
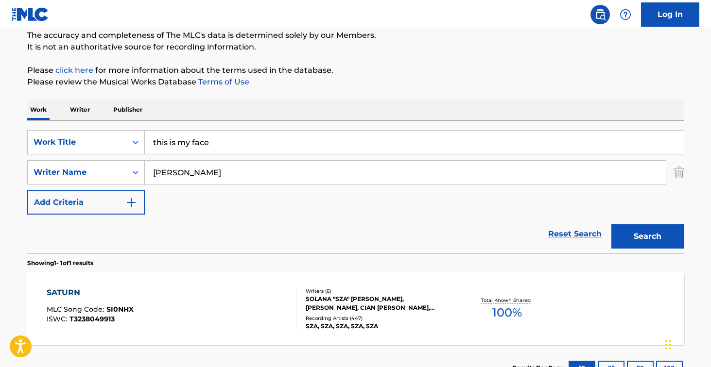
click at [196, 169] on input "[PERSON_NAME]" at bounding box center [405, 172] width 521 height 23
click at [647, 237] on button "Search" at bounding box center [648, 237] width 73 height 24
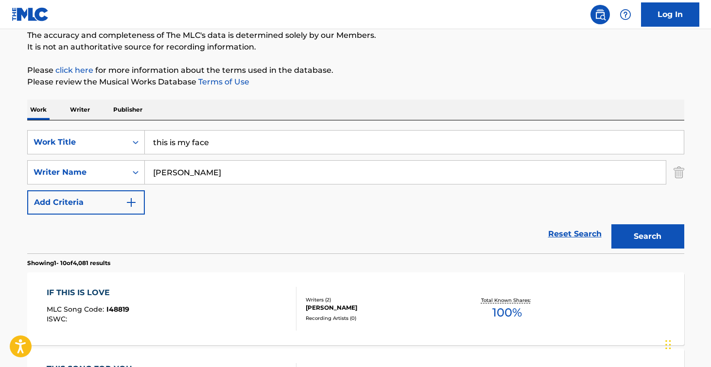
click at [198, 173] on input "[PERSON_NAME]" at bounding box center [405, 172] width 521 height 23
type input "[PERSON_NAME]"
click at [647, 237] on button "Search" at bounding box center [648, 237] width 73 height 24
click at [391, 1] on nav "Log In" at bounding box center [355, 14] width 711 height 29
